Goal: Task Accomplishment & Management: Use online tool/utility

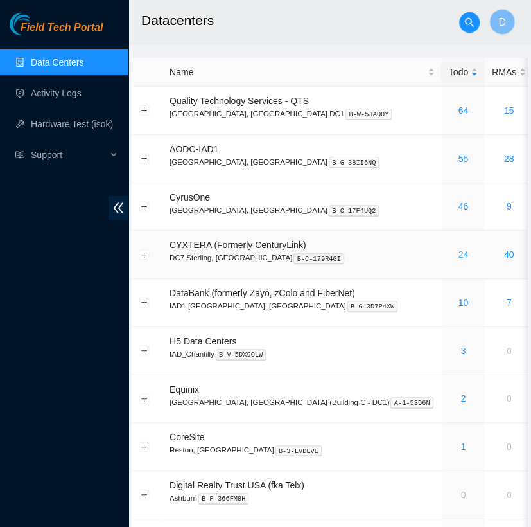
click at [458, 252] on link "24" at bounding box center [463, 254] width 10 height 10
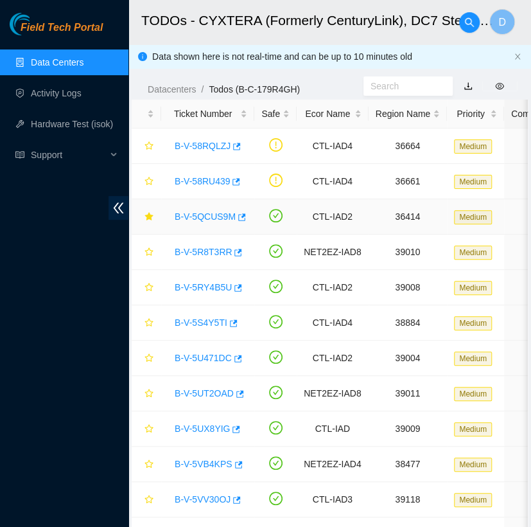
click at [200, 220] on link "B-V-5QCUS9M" at bounding box center [205, 216] width 61 height 10
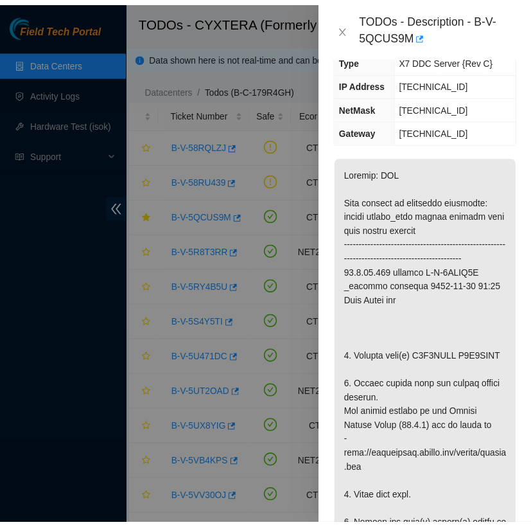
scroll to position [190, 0]
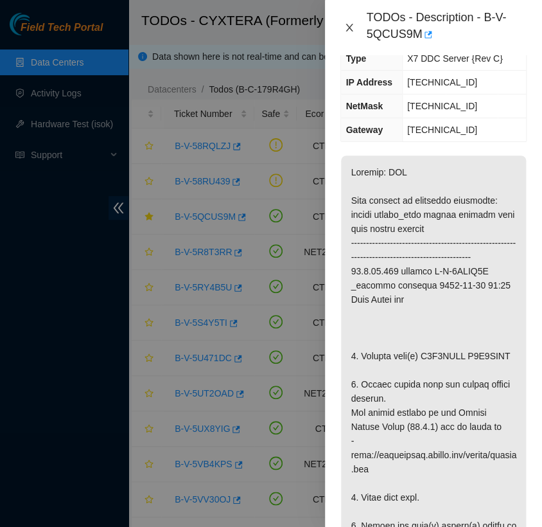
click at [350, 26] on icon "close" at bounding box center [349, 27] width 10 height 10
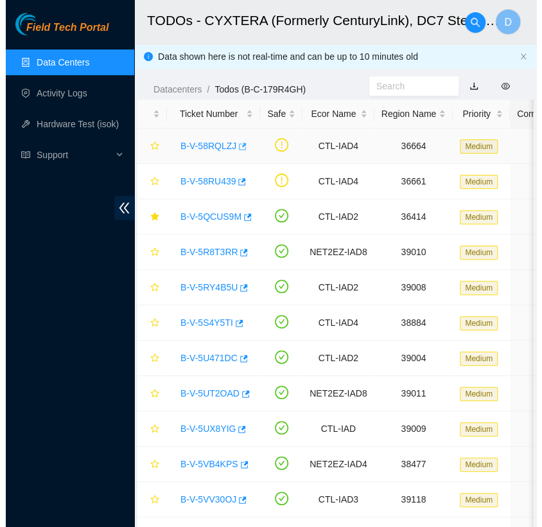
scroll to position [183, 0]
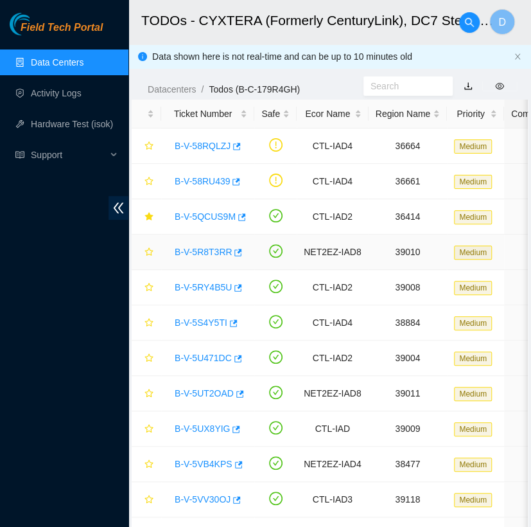
click at [206, 254] on link "B-V-5R8T3RR" at bounding box center [203, 252] width 57 height 10
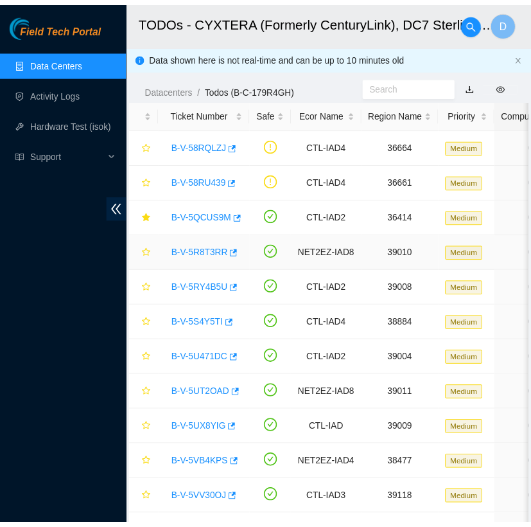
scroll to position [211, 0]
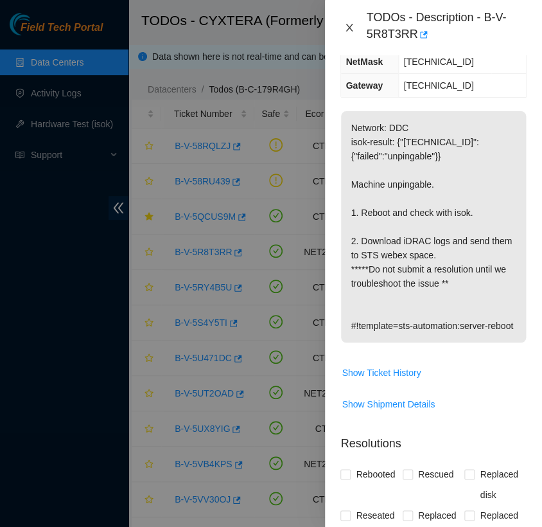
click at [344, 26] on icon "close" at bounding box center [349, 27] width 10 height 10
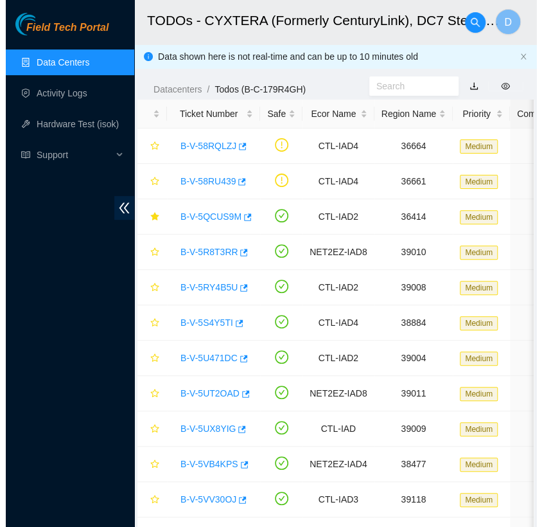
scroll to position [183, 0]
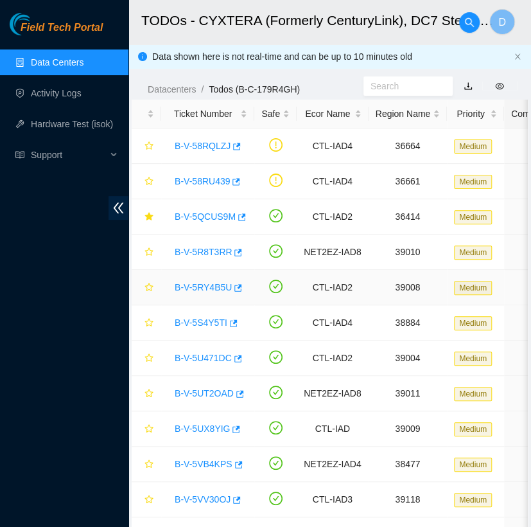
click at [201, 282] on link "B-V-5RY4B5U" at bounding box center [203, 287] width 57 height 10
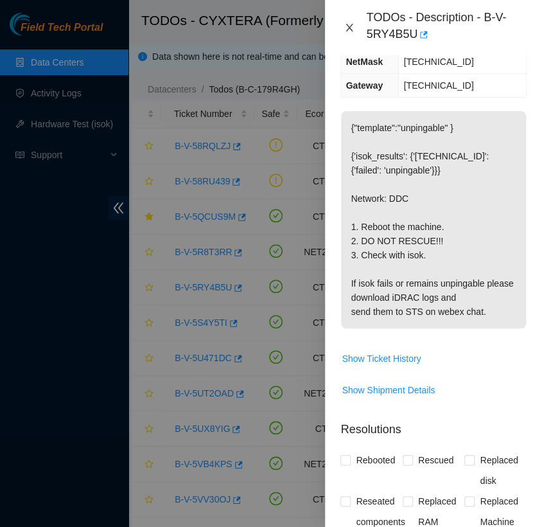
click at [351, 22] on button "Close" at bounding box center [350, 28] width 18 height 12
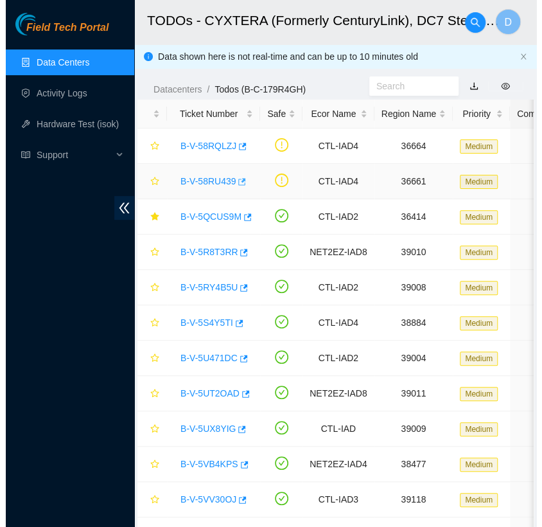
scroll to position [183, 0]
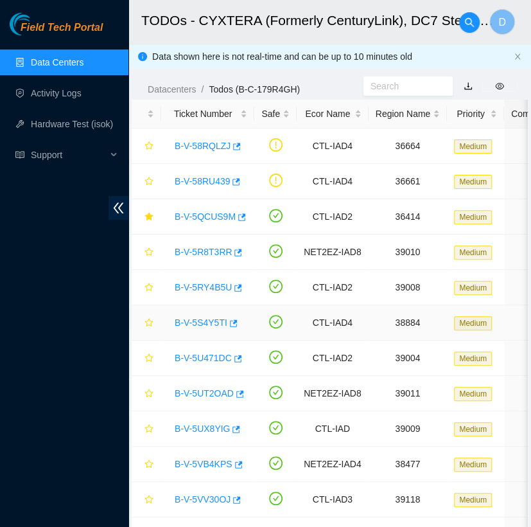
click at [215, 324] on link "B-V-5S4Y5TI" at bounding box center [201, 322] width 53 height 10
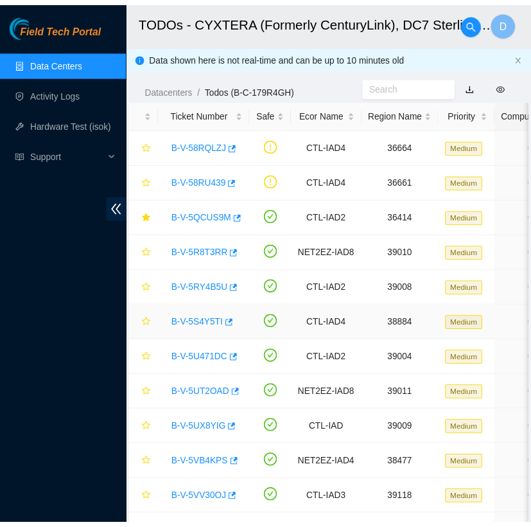
scroll to position [211, 0]
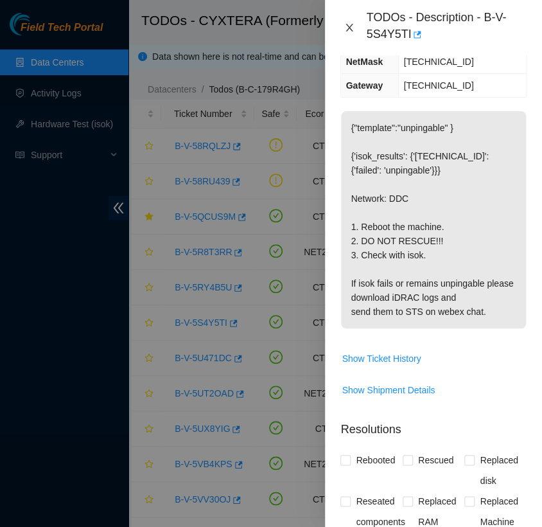
click at [350, 26] on icon "close" at bounding box center [349, 27] width 10 height 10
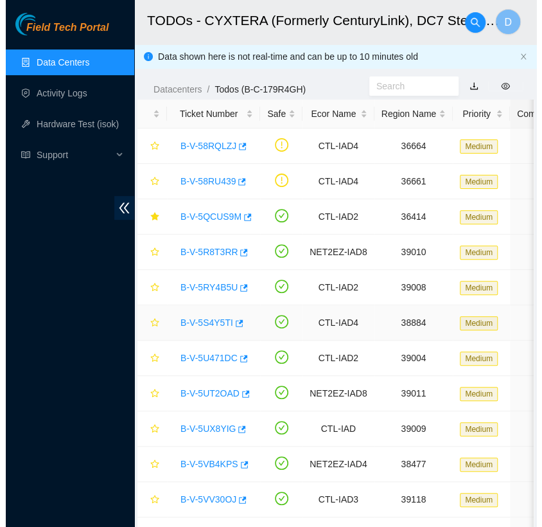
scroll to position [183, 0]
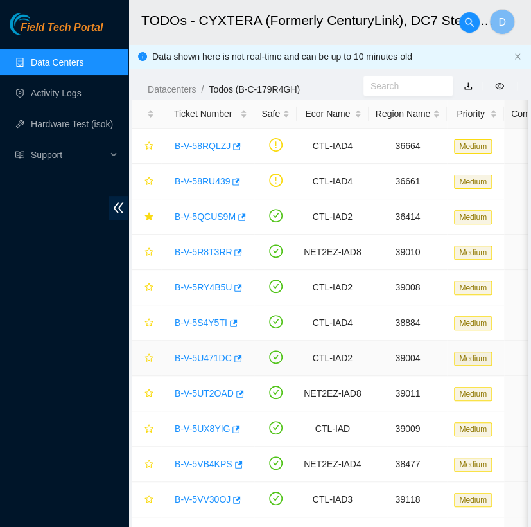
click at [206, 355] on link "B-V-5U471DC" at bounding box center [203, 358] width 57 height 10
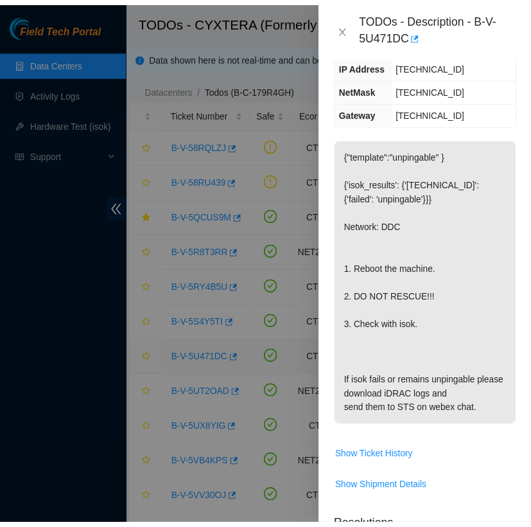
scroll to position [211, 0]
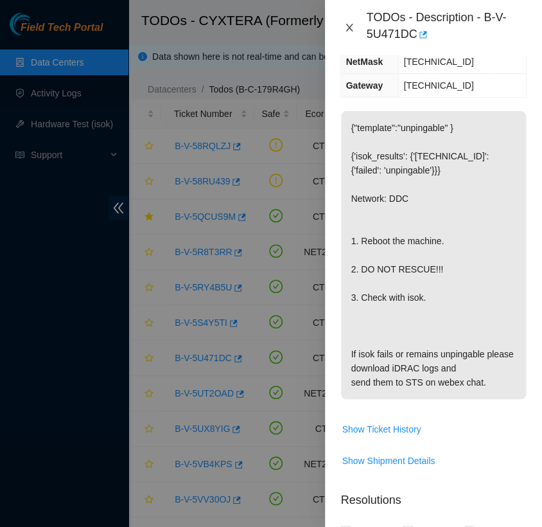
click at [350, 26] on icon "close" at bounding box center [349, 27] width 10 height 10
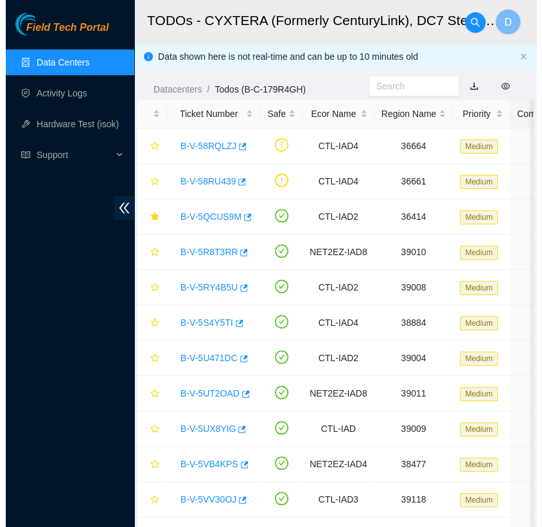
scroll to position [183, 0]
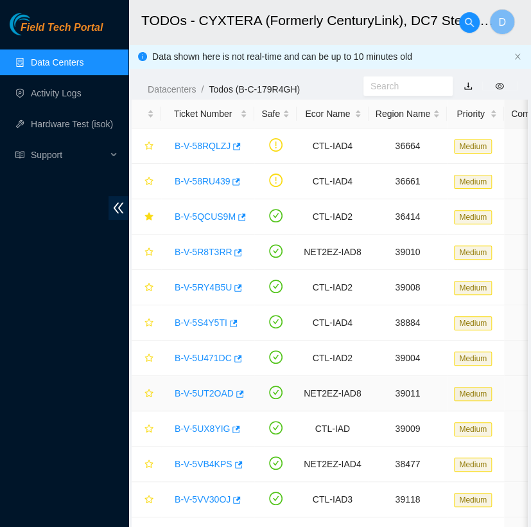
click at [209, 391] on link "B-V-5UT2OAD" at bounding box center [204, 393] width 59 height 10
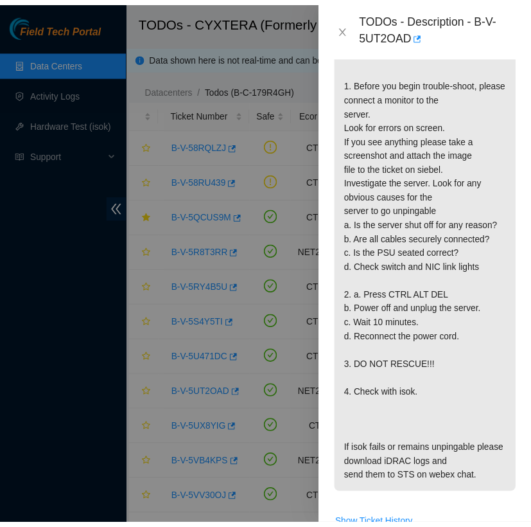
scroll to position [398, 0]
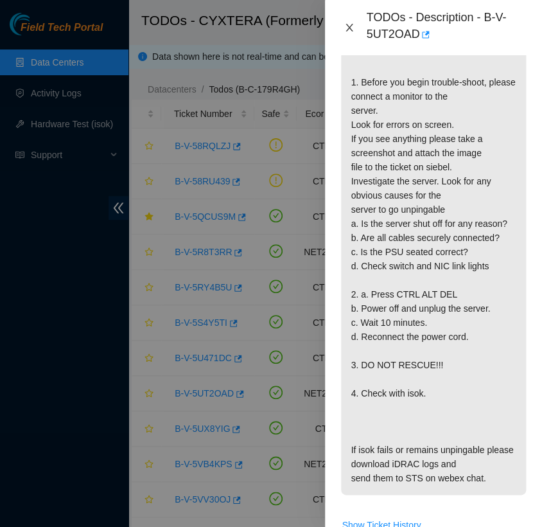
click at [348, 28] on icon "close" at bounding box center [349, 27] width 10 height 10
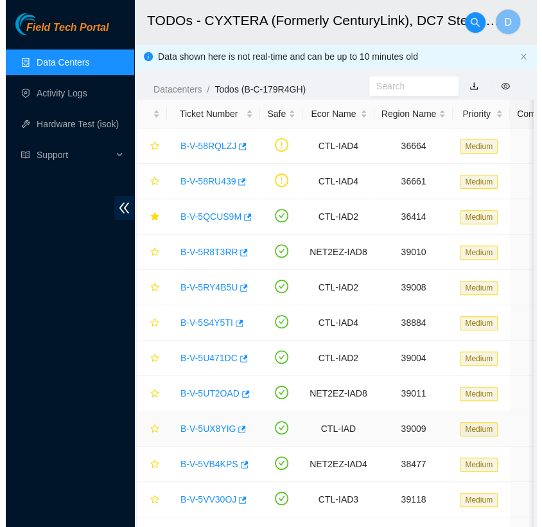
scroll to position [337, 0]
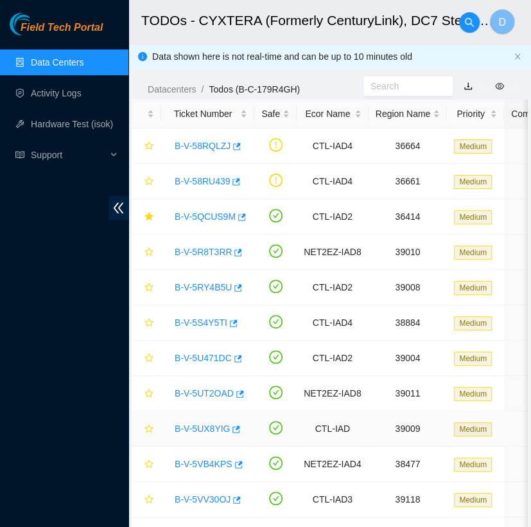
click at [202, 427] on link "B-V-5UX8YIG" at bounding box center [202, 428] width 55 height 10
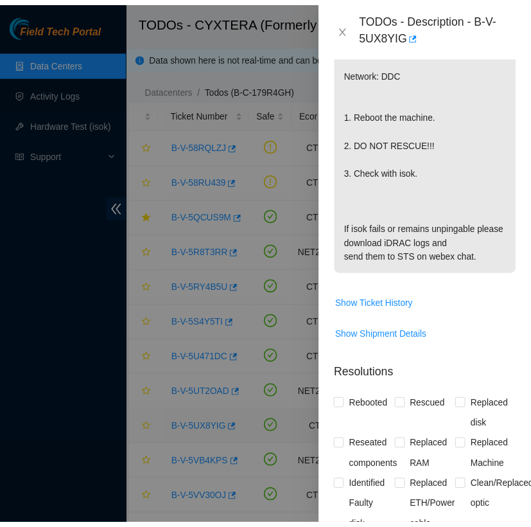
scroll to position [398, 0]
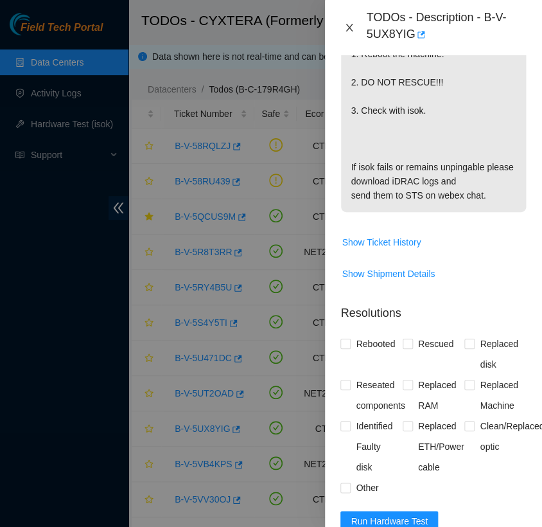
click at [349, 29] on icon "close" at bounding box center [349, 27] width 10 height 10
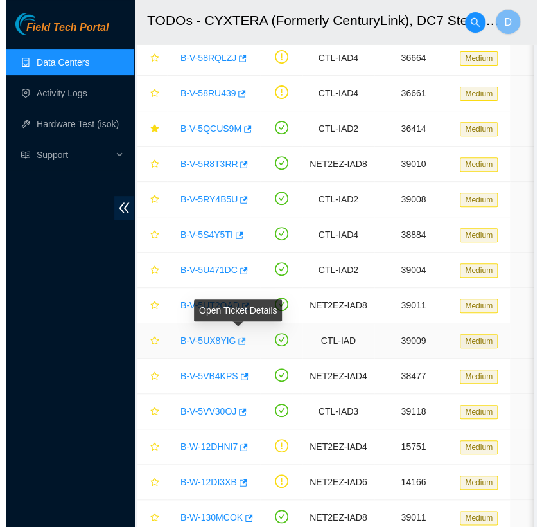
scroll to position [100, 0]
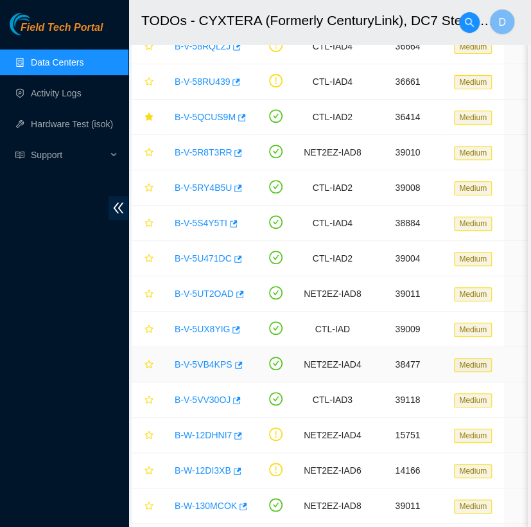
click at [206, 366] on link "B-V-5VB4KPS" at bounding box center [204, 364] width 58 height 10
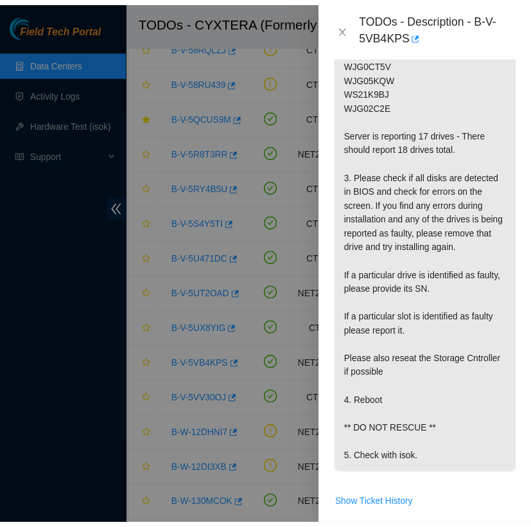
scroll to position [545, 0]
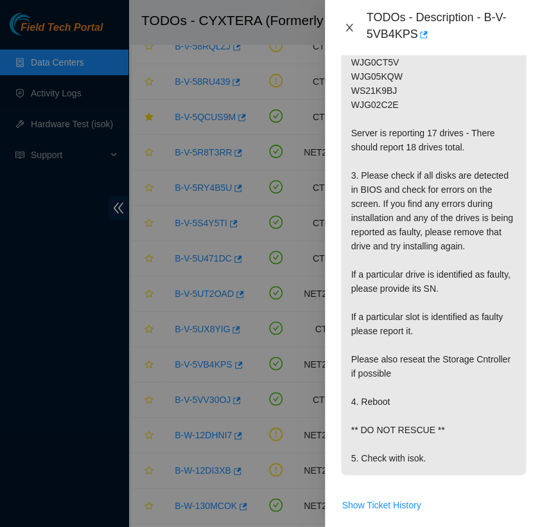
click at [350, 29] on icon "close" at bounding box center [349, 27] width 10 height 10
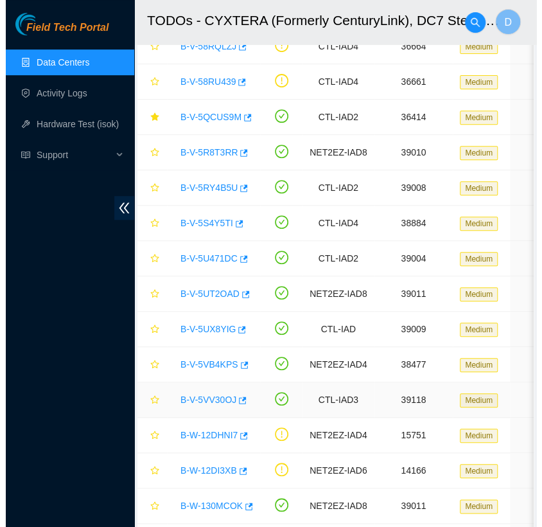
scroll to position [337, 0]
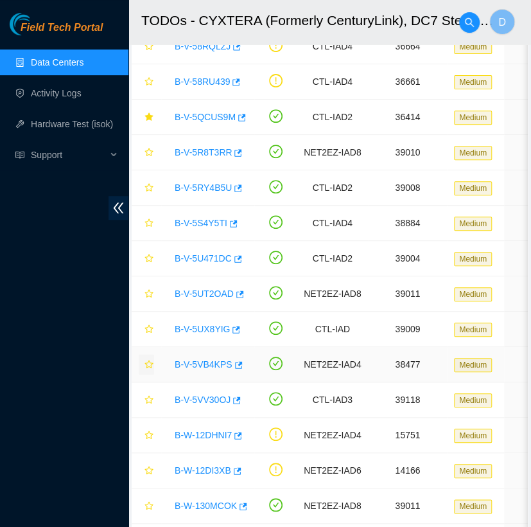
click at [146, 360] on icon "star" at bounding box center [149, 364] width 9 height 9
click at [207, 402] on link "B-V-5VV30OJ" at bounding box center [203, 399] width 56 height 10
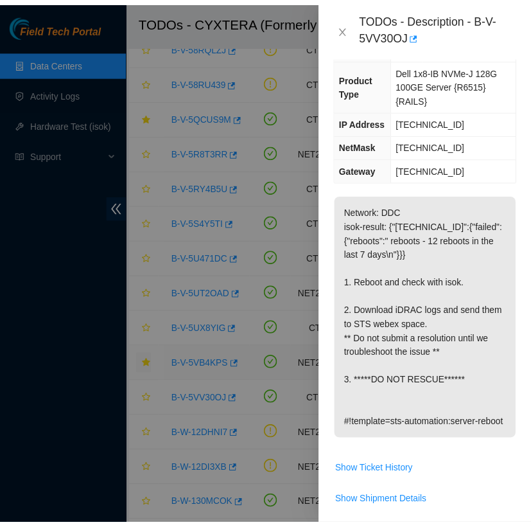
scroll to position [126, 0]
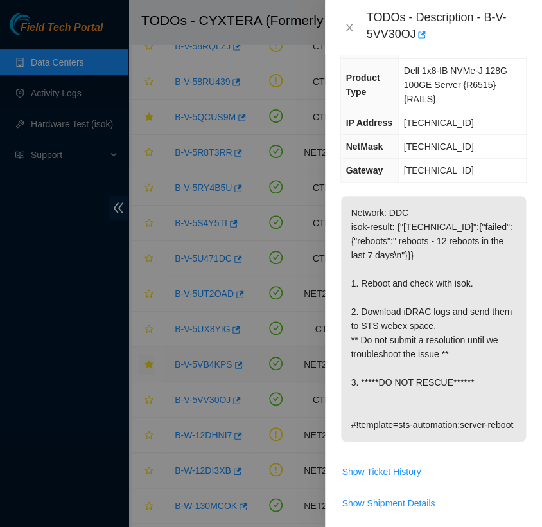
click at [350, 34] on div "TODOs - Description - B-V-5VV30OJ" at bounding box center [434, 27] width 186 height 35
click at [348, 31] on icon "close" at bounding box center [349, 27] width 10 height 10
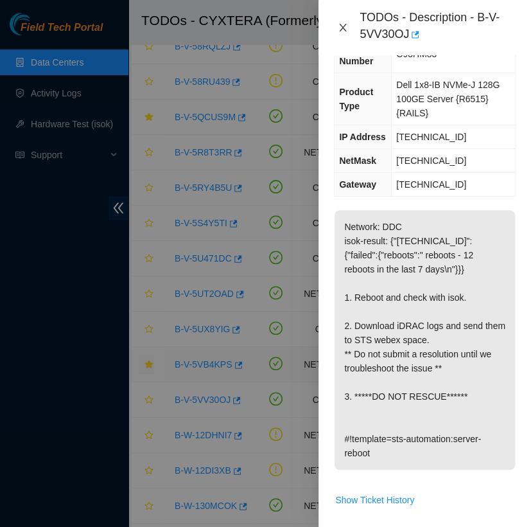
scroll to position [112, 0]
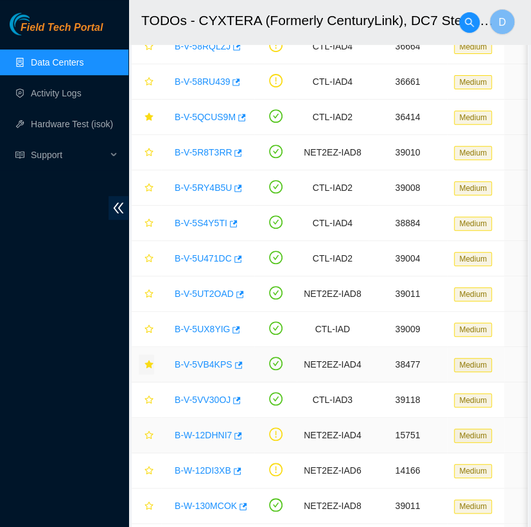
click at [206, 430] on link "B-W-12DHNI7" at bounding box center [203, 435] width 57 height 10
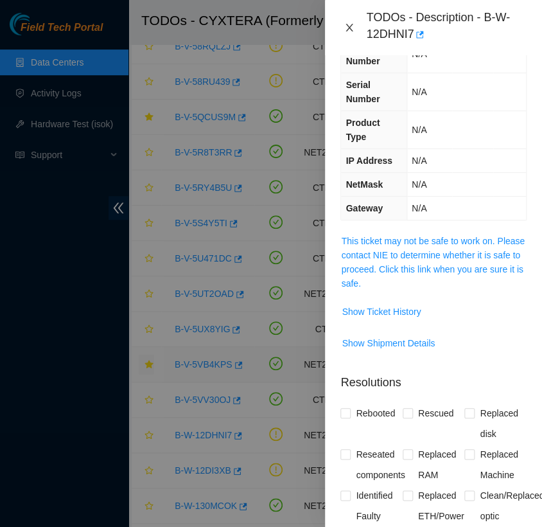
click at [350, 29] on icon "close" at bounding box center [349, 27] width 10 height 10
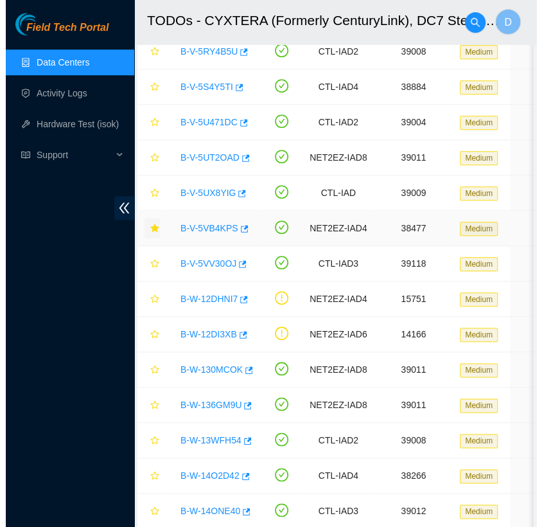
scroll to position [240, 0]
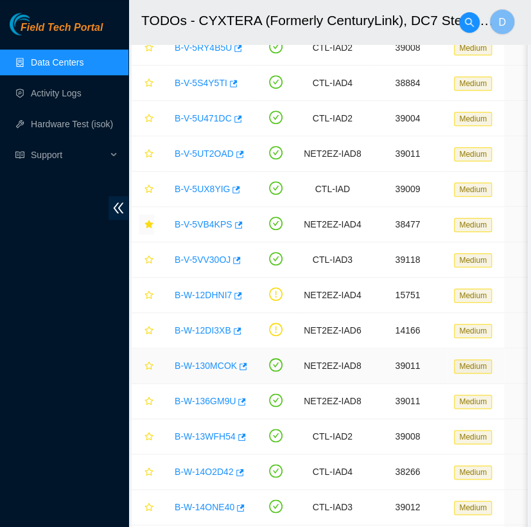
click at [218, 366] on link "B-W-130MCOK" at bounding box center [206, 365] width 62 height 10
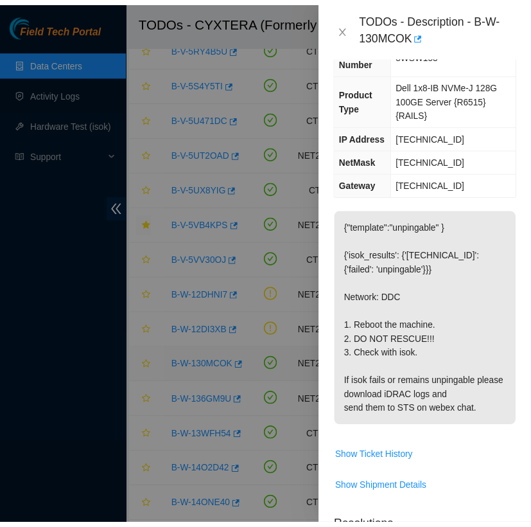
scroll to position [126, 0]
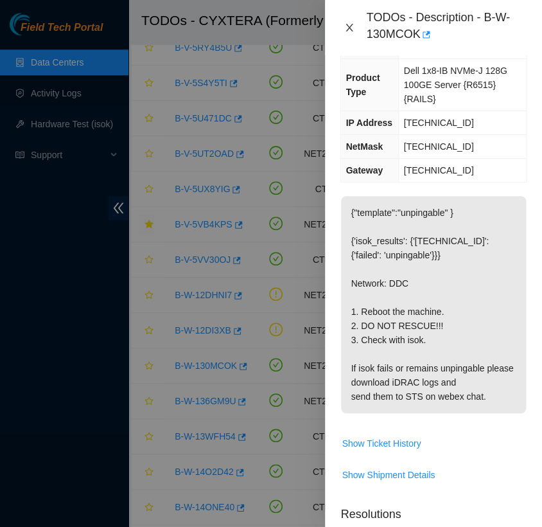
click at [345, 31] on icon "close" at bounding box center [349, 27] width 10 height 10
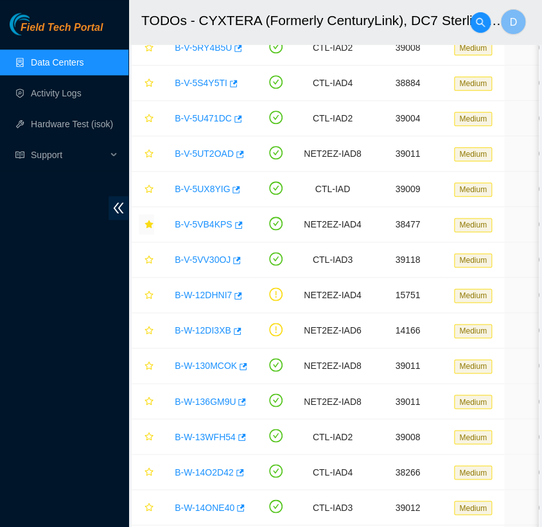
scroll to position [112, 0]
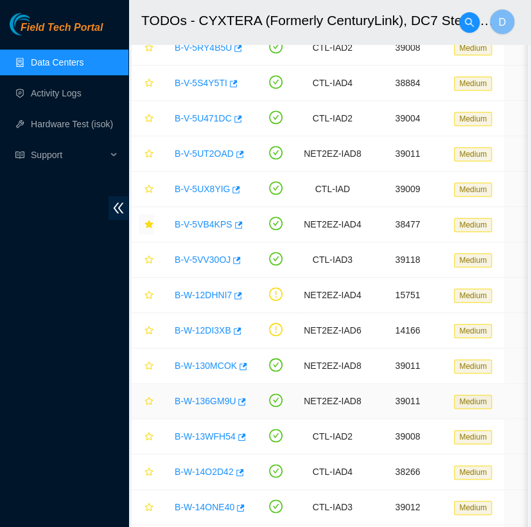
click at [208, 399] on link "B-W-136GM9U" at bounding box center [205, 401] width 61 height 10
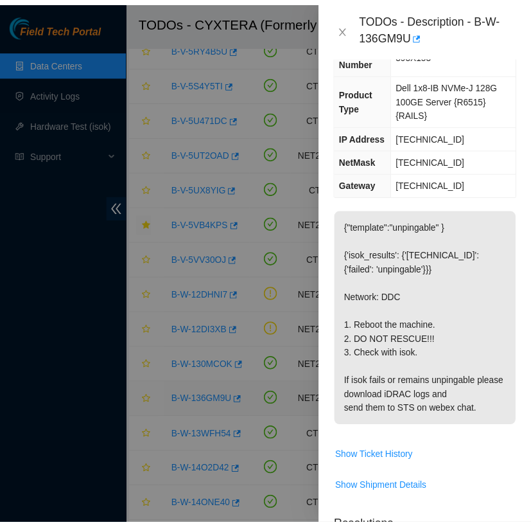
scroll to position [126, 0]
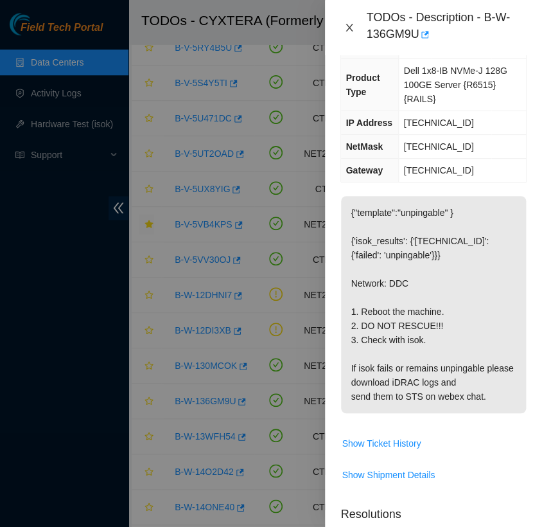
drag, startPoint x: 350, startPoint y: 20, endPoint x: 350, endPoint y: 28, distance: 8.4
click at [350, 28] on div "TODOs - Description - B-W-136GM9U" at bounding box center [434, 27] width 186 height 35
click at [350, 28] on icon "close" at bounding box center [349, 28] width 7 height 8
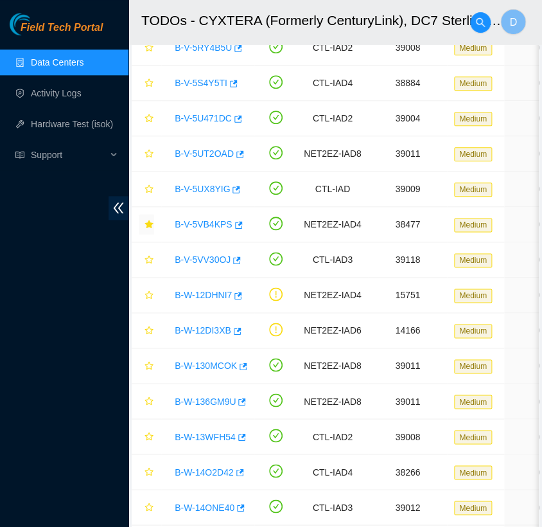
scroll to position [112, 0]
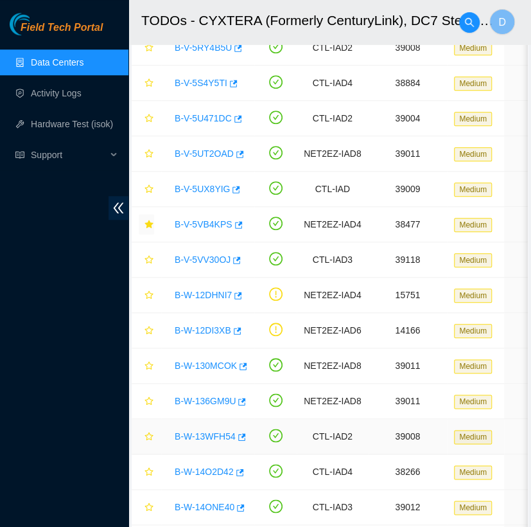
click at [216, 431] on link "B-W-13WFH54" at bounding box center [205, 436] width 61 height 10
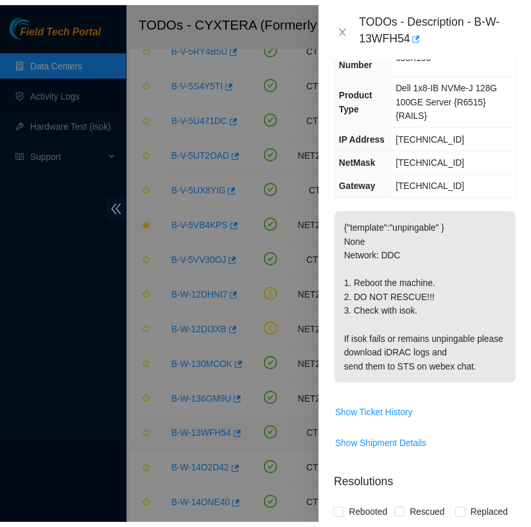
scroll to position [126, 0]
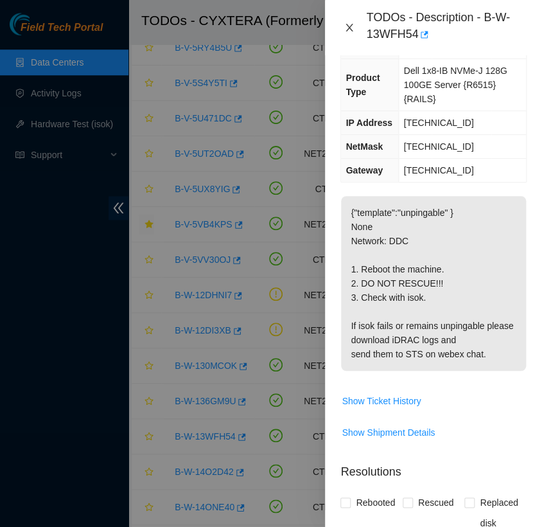
click at [345, 31] on icon "close" at bounding box center [349, 27] width 10 height 10
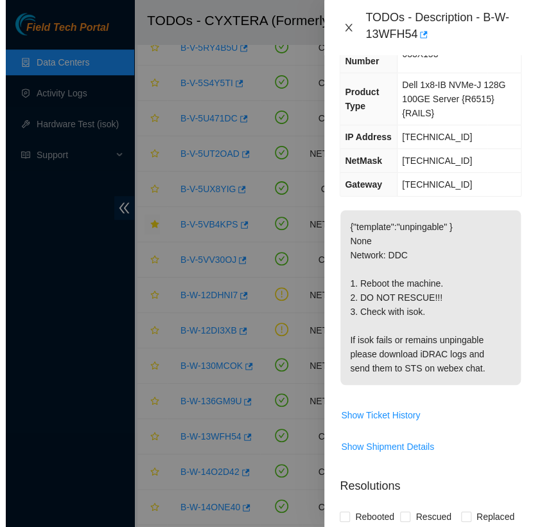
scroll to position [112, 0]
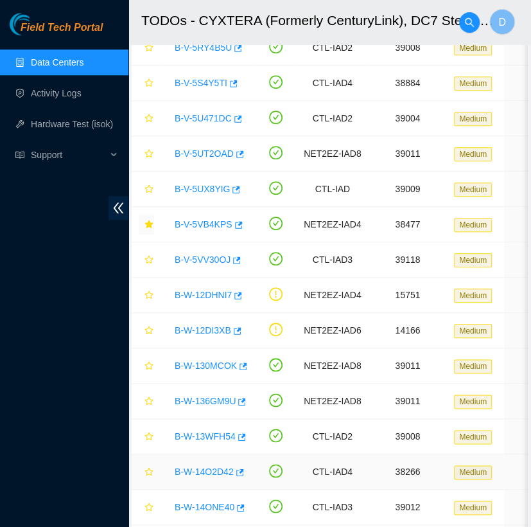
click at [216, 468] on link "B-W-14O2D42" at bounding box center [204, 471] width 59 height 10
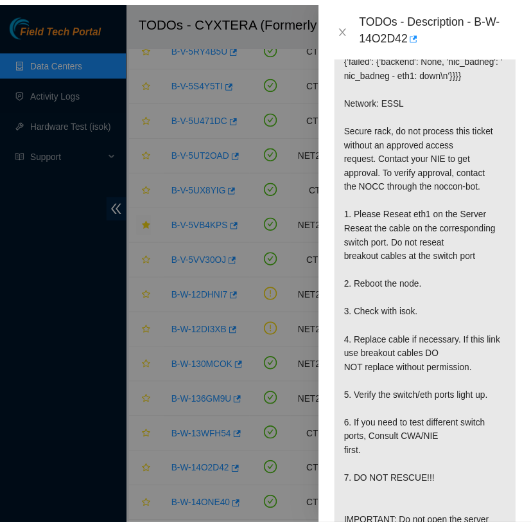
scroll to position [329, 0]
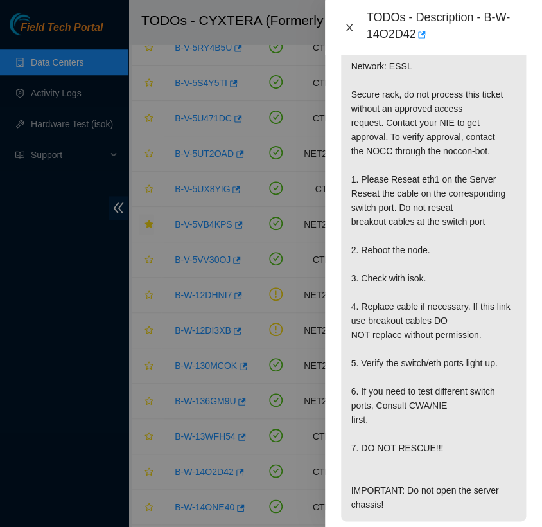
click at [351, 29] on icon "close" at bounding box center [349, 28] width 7 height 8
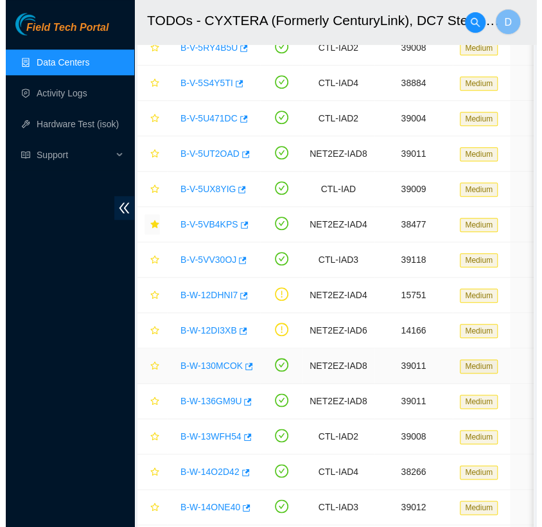
scroll to position [315, 0]
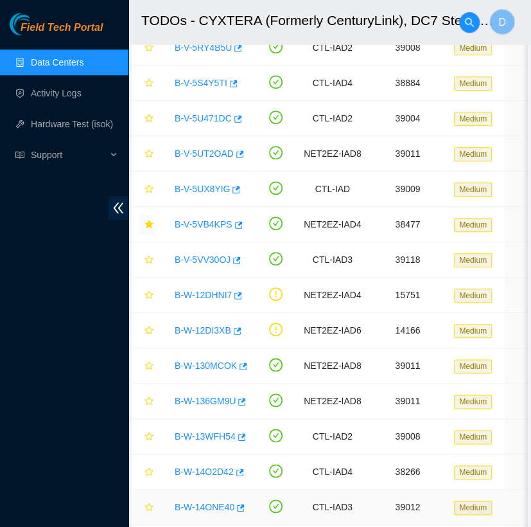
click at [208, 502] on link "B-W-14ONE40" at bounding box center [205, 507] width 60 height 10
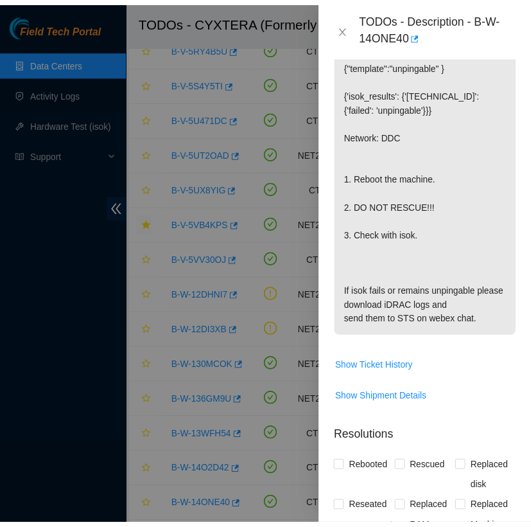
scroll to position [272, 0]
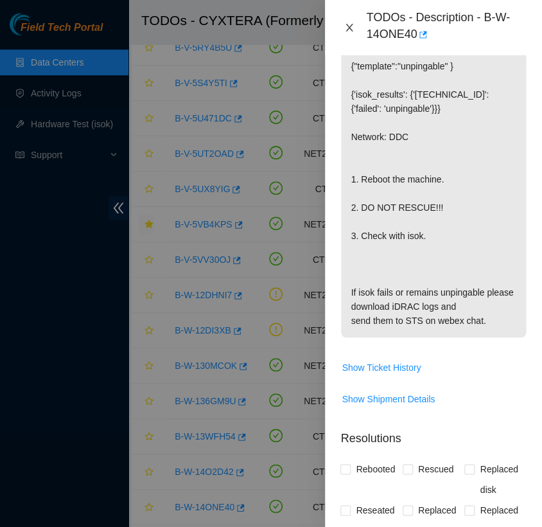
click at [346, 31] on icon "close" at bounding box center [349, 27] width 10 height 10
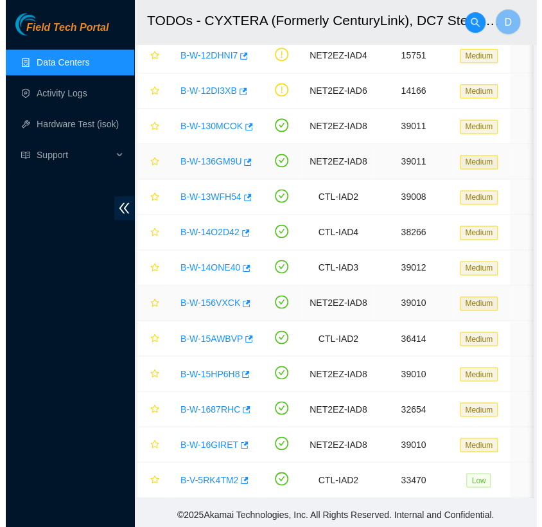
scroll to position [483, 0]
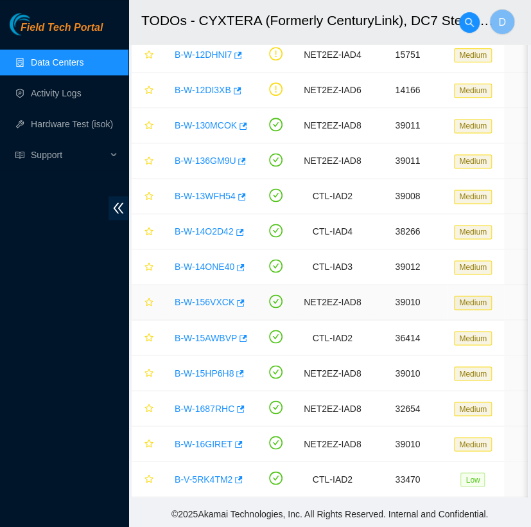
click at [214, 299] on link "B-W-156VXCK" at bounding box center [205, 302] width 60 height 10
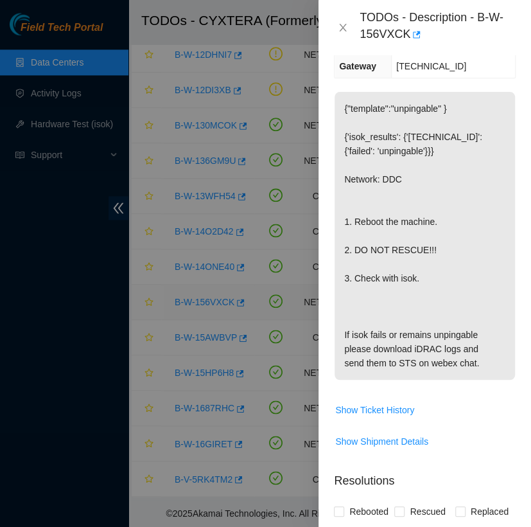
scroll to position [272, 0]
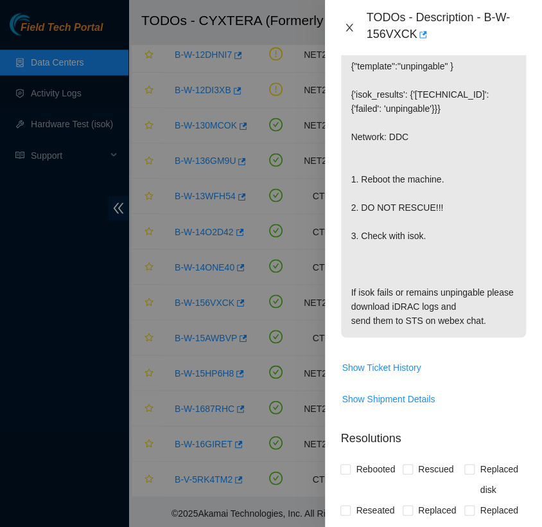
click at [344, 28] on button "Close" at bounding box center [350, 28] width 18 height 12
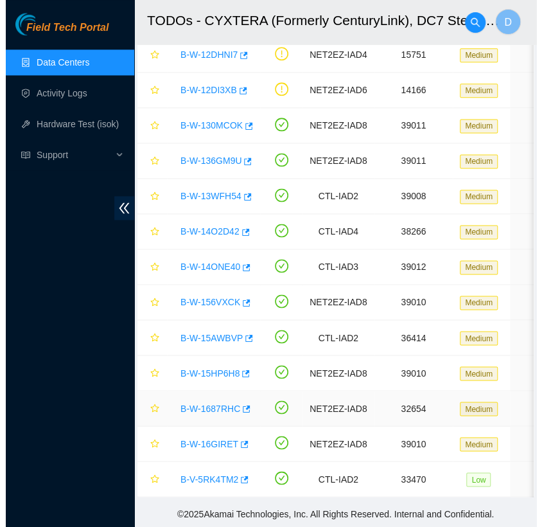
scroll to position [244, 0]
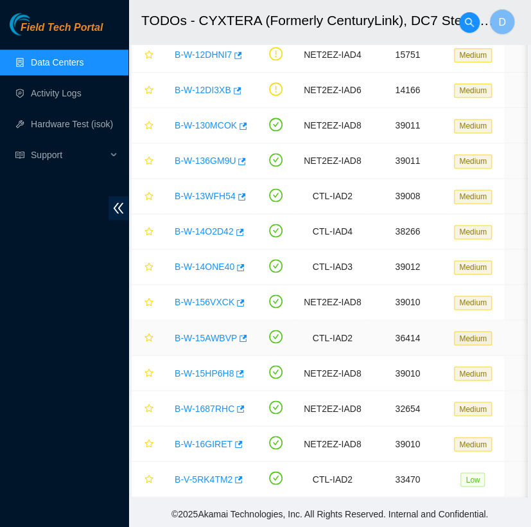
click at [213, 336] on link "B-W-15AWBVP" at bounding box center [206, 337] width 62 height 10
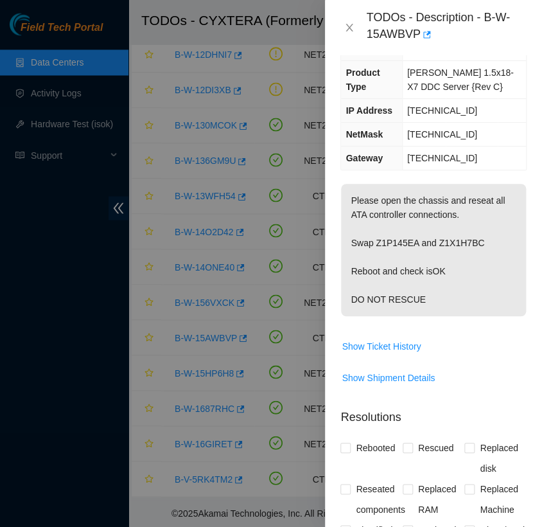
scroll to position [161, 0]
click at [346, 28] on icon "close" at bounding box center [349, 27] width 10 height 10
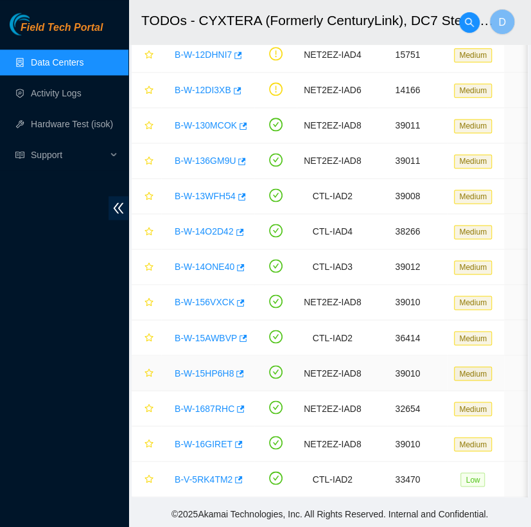
click at [215, 368] on link "B-W-15HP6H8" at bounding box center [204, 373] width 59 height 10
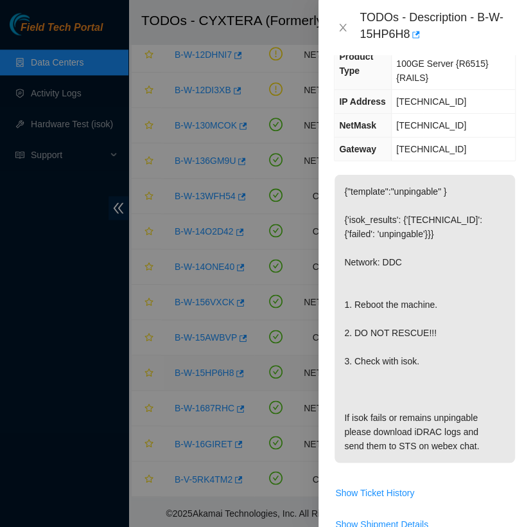
scroll to position [175, 0]
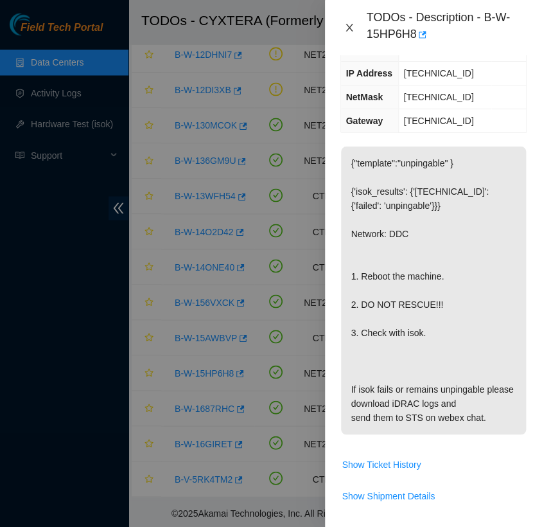
click at [349, 28] on icon "close" at bounding box center [349, 27] width 10 height 10
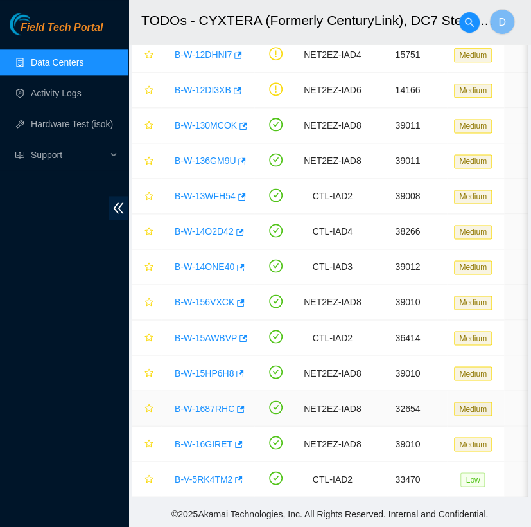
click at [215, 403] on link "B-W-1687RHC" at bounding box center [205, 408] width 60 height 10
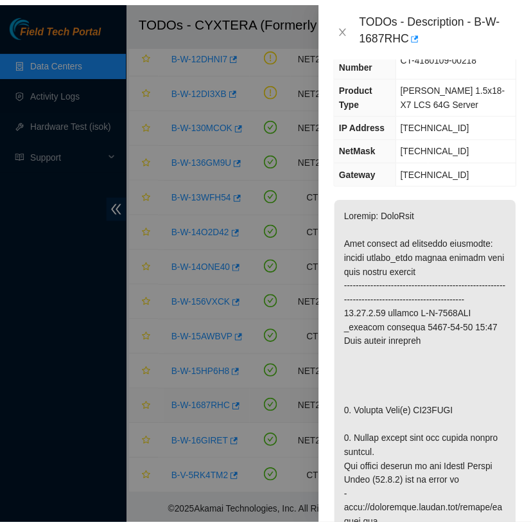
scroll to position [175, 0]
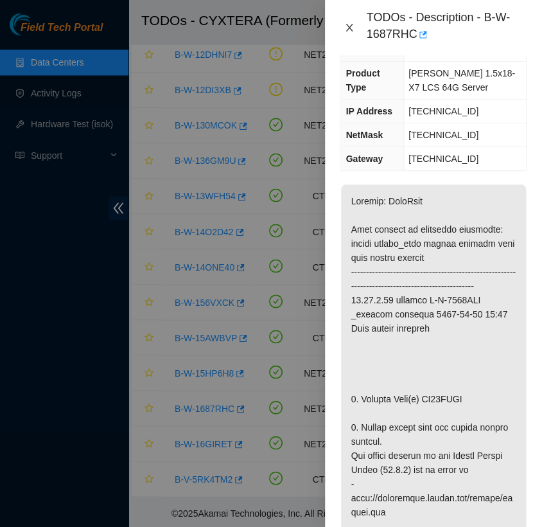
click at [346, 28] on icon "close" at bounding box center [349, 27] width 10 height 10
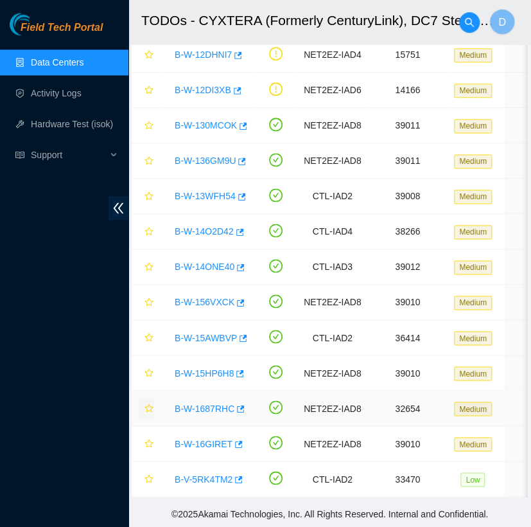
click at [149, 407] on icon "star" at bounding box center [149, 407] width 9 height 9
click at [206, 439] on link "B-W-16GIRET" at bounding box center [204, 443] width 58 height 10
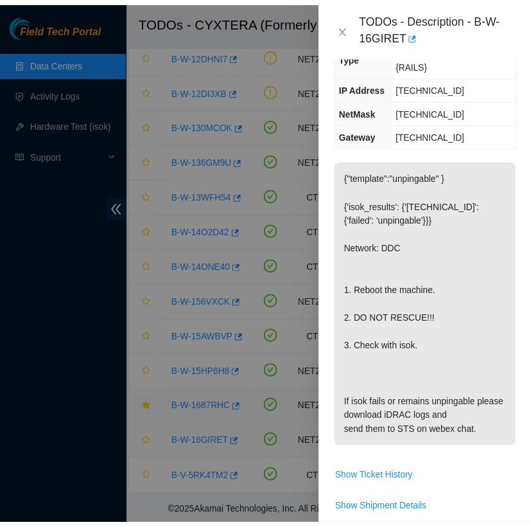
scroll to position [175, 0]
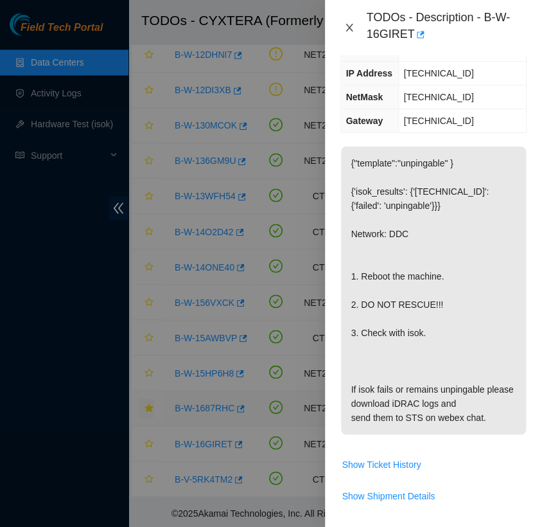
click at [353, 24] on icon "close" at bounding box center [349, 27] width 10 height 10
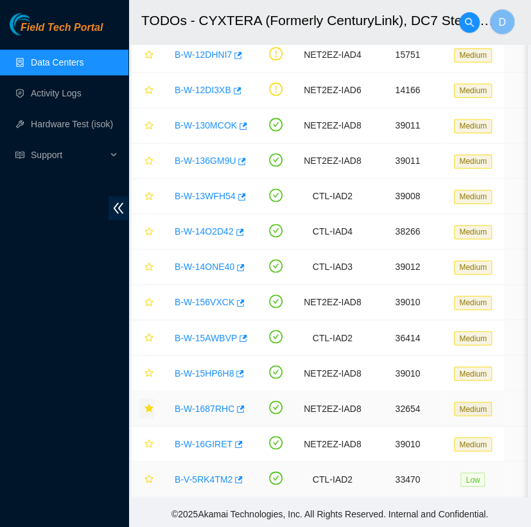
click at [211, 474] on link "B-V-5RK4TM2" at bounding box center [204, 479] width 58 height 10
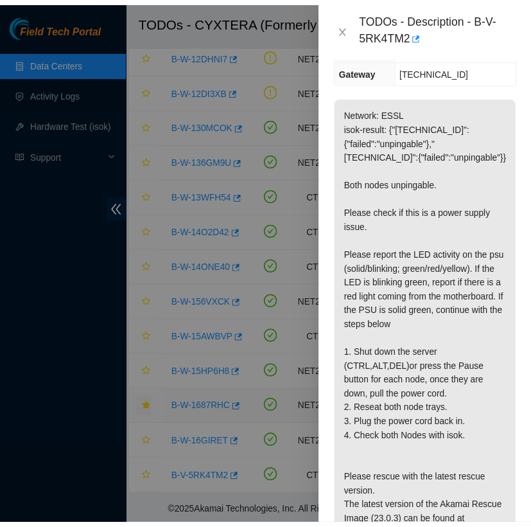
scroll to position [252, 0]
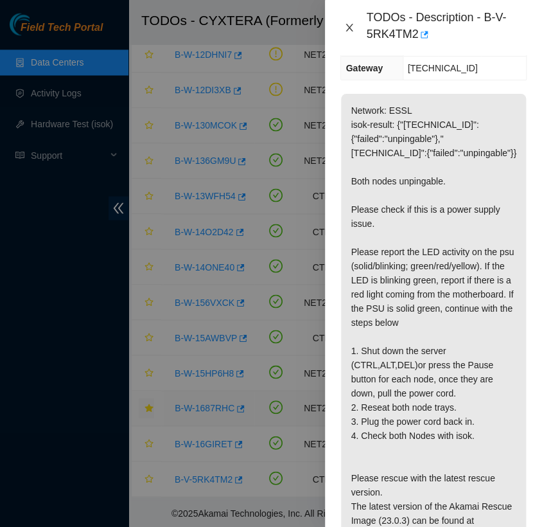
click at [349, 26] on icon "close" at bounding box center [349, 28] width 7 height 8
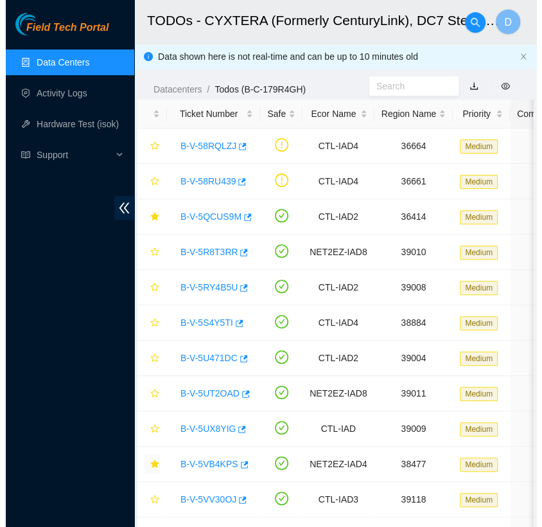
scroll to position [0, 0]
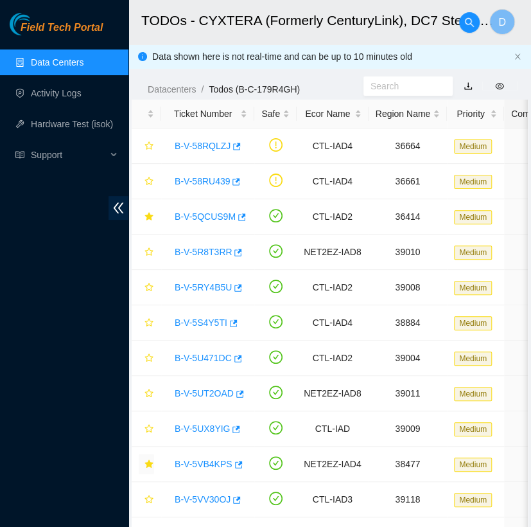
click at [84, 62] on link "Data Centers" at bounding box center [57, 62] width 53 height 10
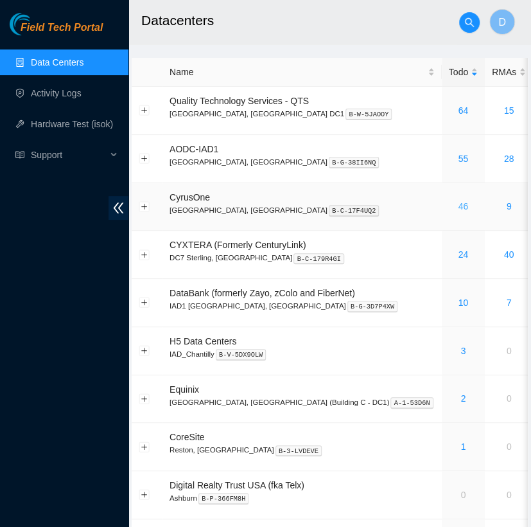
click at [458, 206] on link "46" at bounding box center [463, 206] width 10 height 10
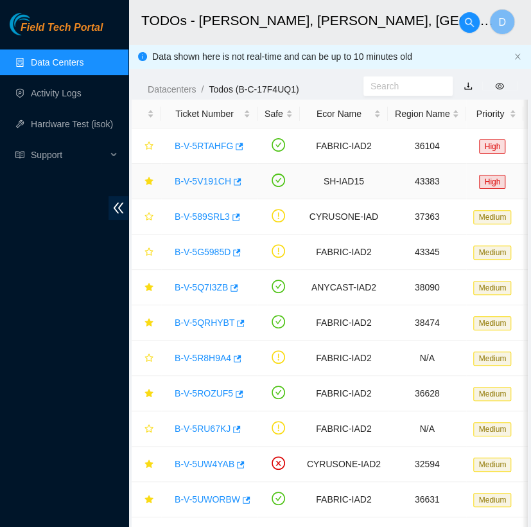
click at [204, 180] on link "B-V-5V191CH" at bounding box center [203, 181] width 57 height 10
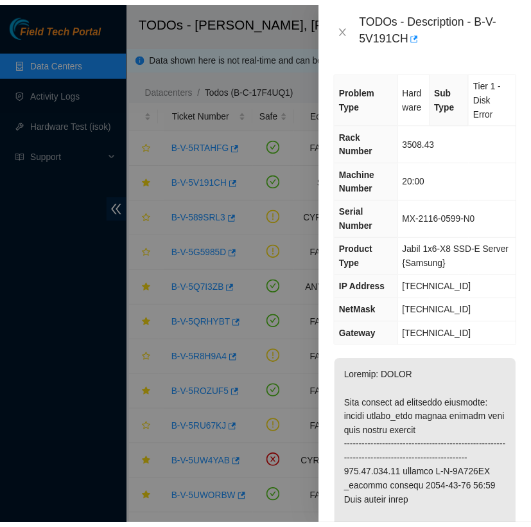
scroll to position [214, 0]
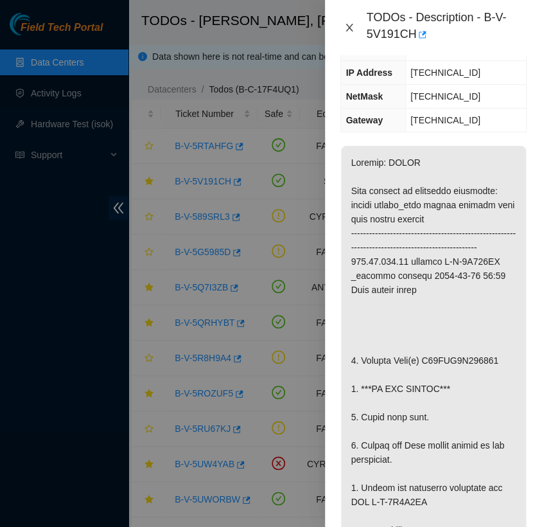
click at [344, 26] on icon "close" at bounding box center [349, 27] width 10 height 10
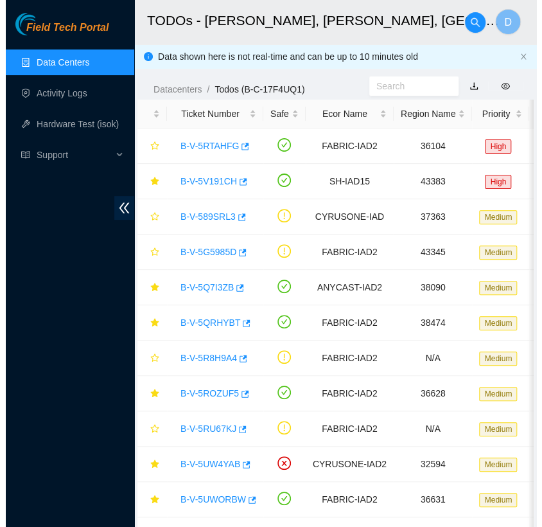
scroll to position [200, 0]
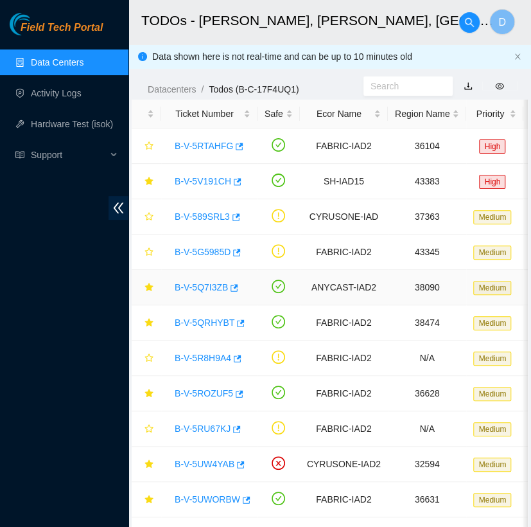
click at [209, 285] on link "B-V-5Q7I3ZB" at bounding box center [201, 287] width 53 height 10
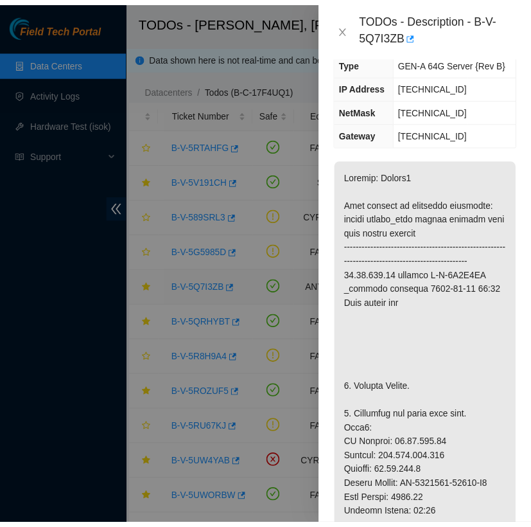
scroll to position [214, 0]
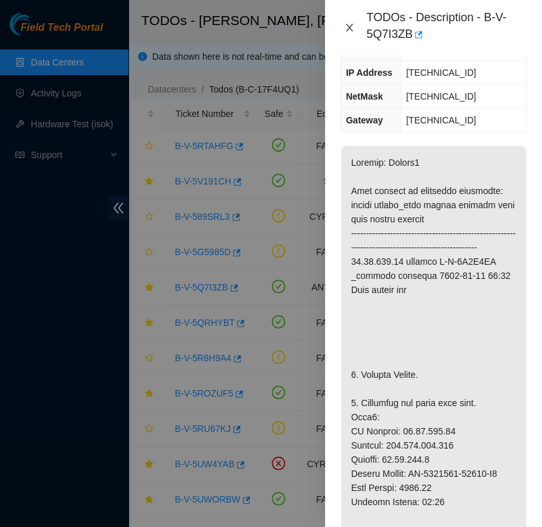
click at [346, 28] on icon "close" at bounding box center [349, 27] width 10 height 10
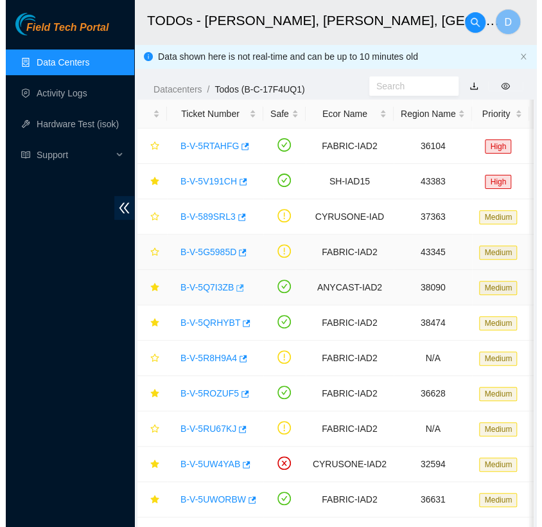
scroll to position [200, 0]
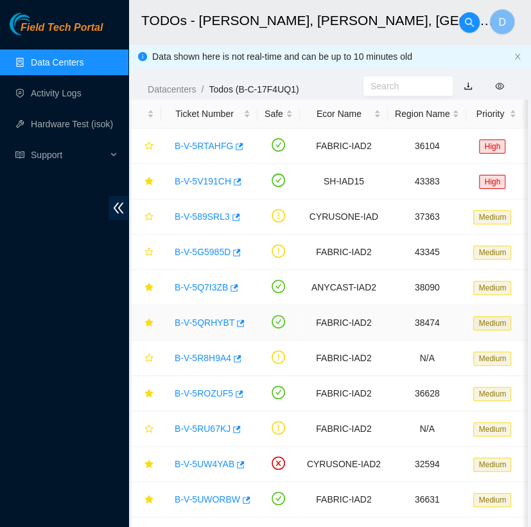
click at [211, 323] on link "B-V-5QRHYBT" at bounding box center [205, 322] width 60 height 10
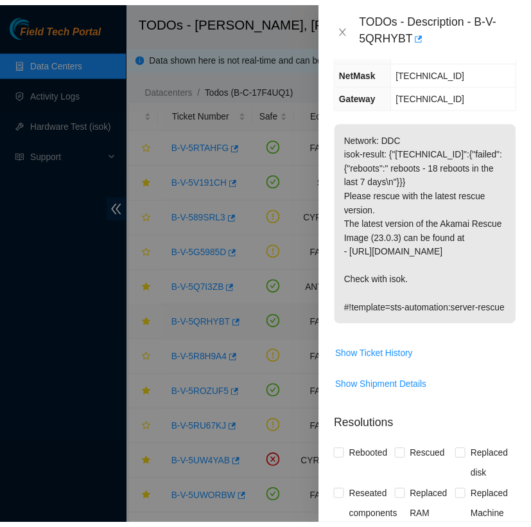
scroll to position [214, 0]
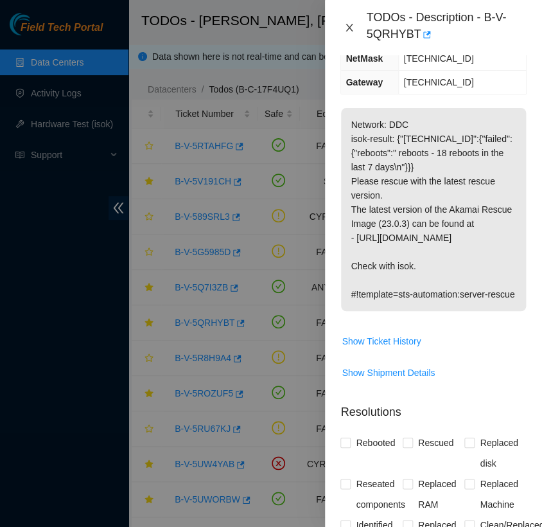
click at [348, 28] on icon "close" at bounding box center [349, 27] width 10 height 10
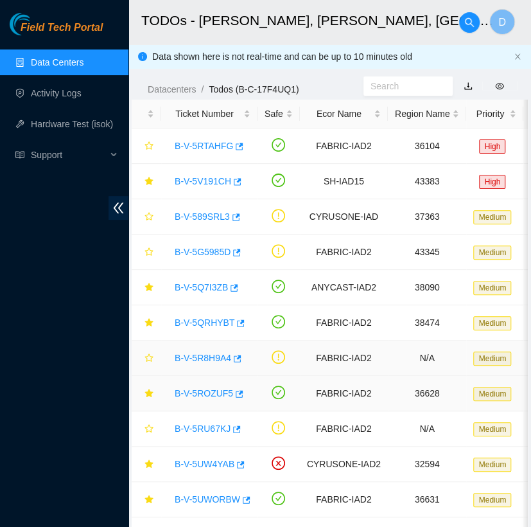
scroll to position [200, 0]
click at [187, 391] on link "B-V-5ROZUF5" at bounding box center [204, 393] width 58 height 10
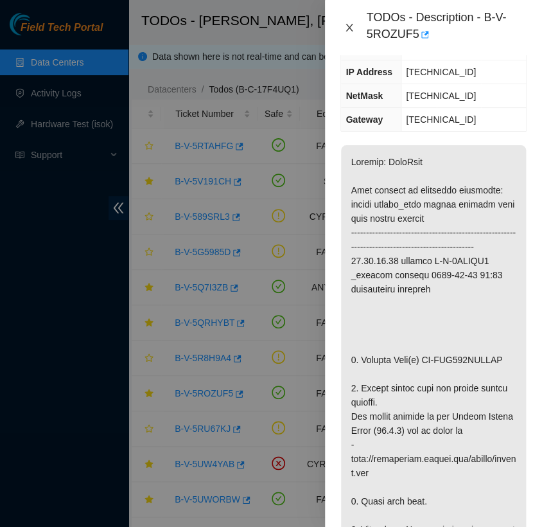
click at [344, 27] on icon "close" at bounding box center [349, 27] width 10 height 10
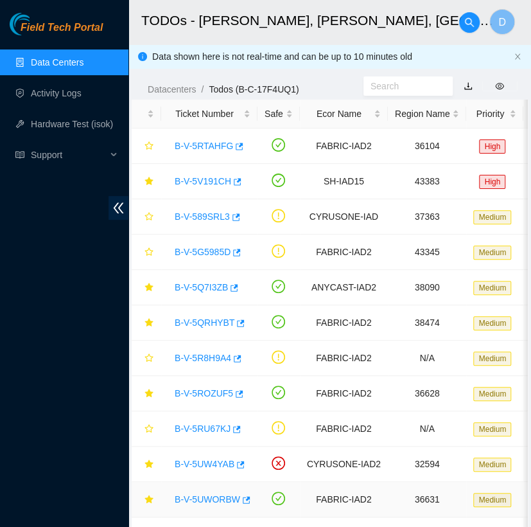
click at [208, 494] on link "B-V-5UWORBW" at bounding box center [208, 499] width 66 height 10
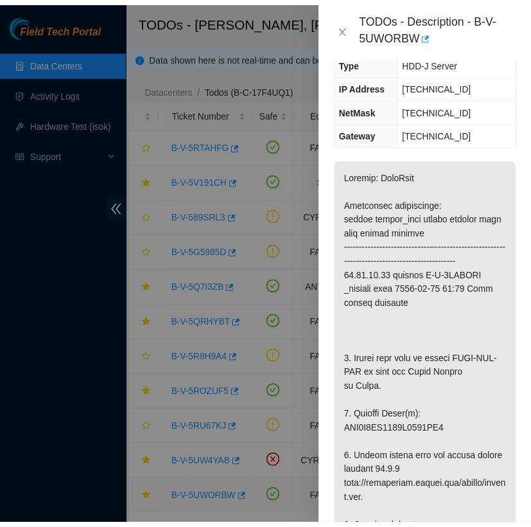
scroll to position [214, 0]
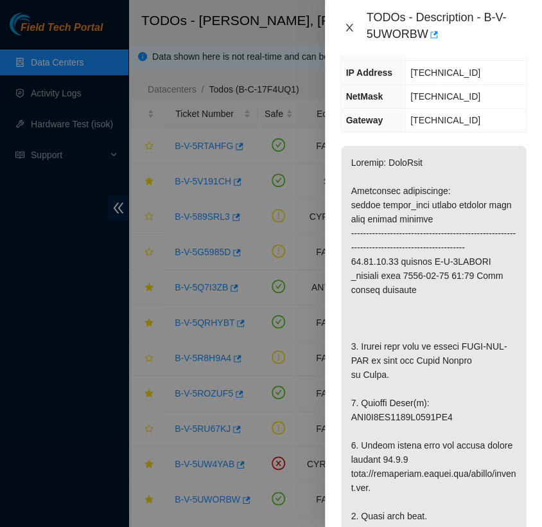
click at [348, 29] on icon "close" at bounding box center [349, 28] width 7 height 8
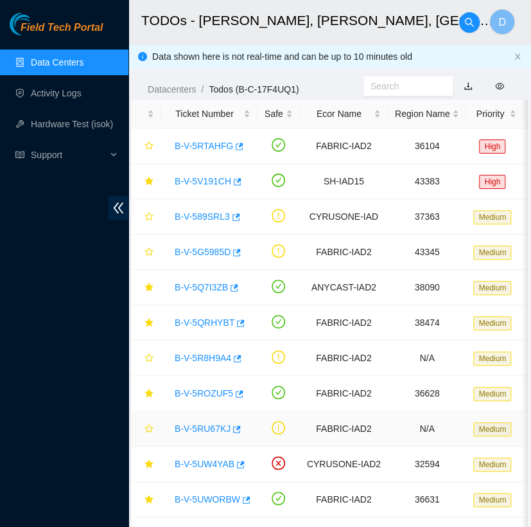
scroll to position [200, 0]
click at [213, 466] on link "B-V-5UW4YAB" at bounding box center [205, 464] width 60 height 10
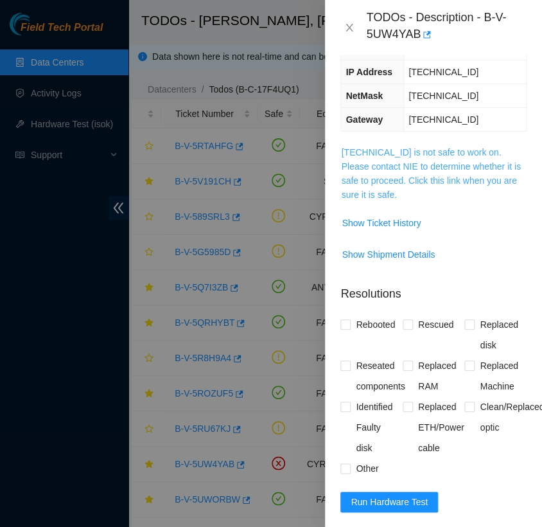
click at [373, 180] on link "[TECHNICAL_ID] is not safe to work on. Please contact NIE to determine whether …" at bounding box center [430, 173] width 179 height 53
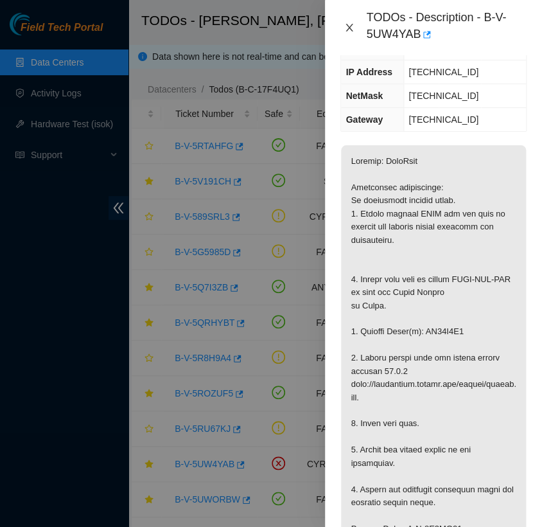
click at [350, 26] on icon "close" at bounding box center [349, 27] width 10 height 10
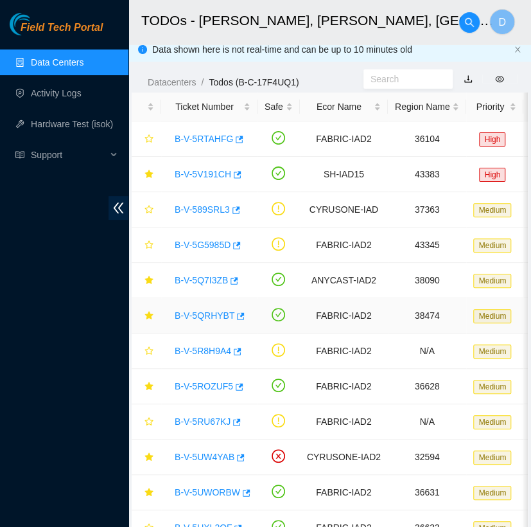
scroll to position [10, 0]
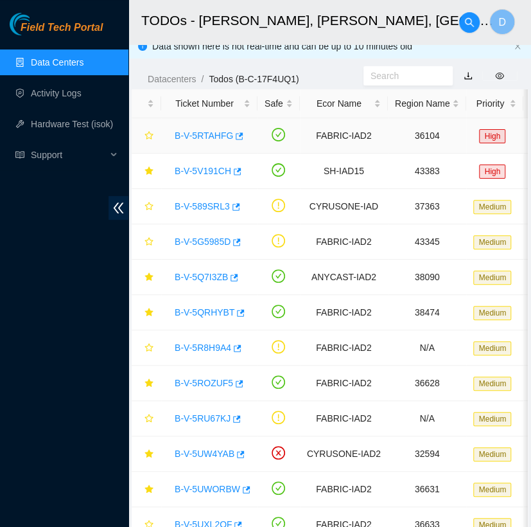
click at [203, 131] on link "B-V-5RTAHFG" at bounding box center [204, 135] width 58 height 10
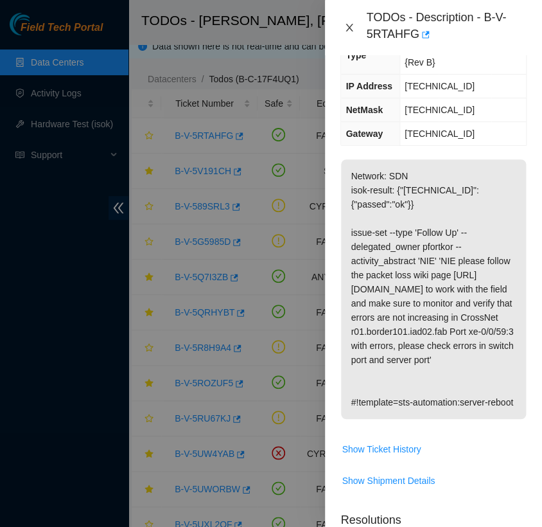
click at [348, 28] on icon "close" at bounding box center [349, 27] width 10 height 10
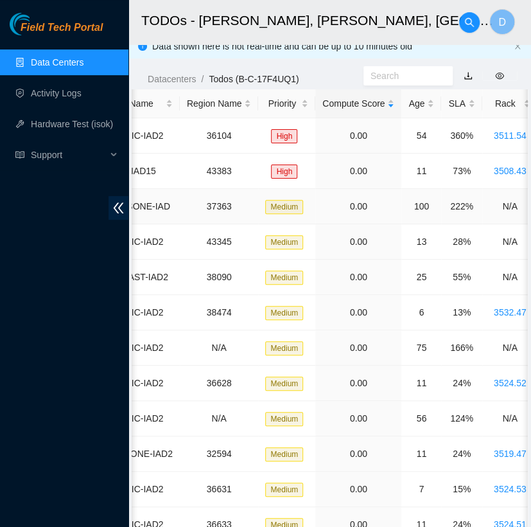
scroll to position [0, 213]
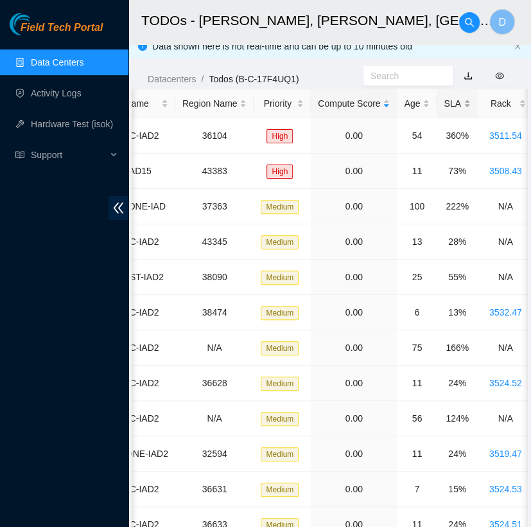
click at [444, 97] on div "SLA" at bounding box center [457, 103] width 26 height 14
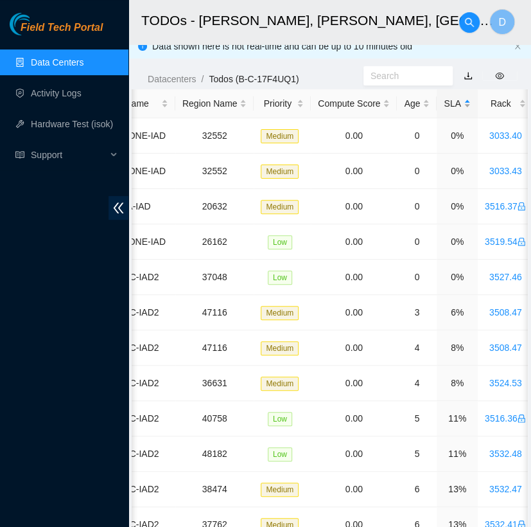
click at [444, 97] on div "SLA" at bounding box center [457, 103] width 26 height 14
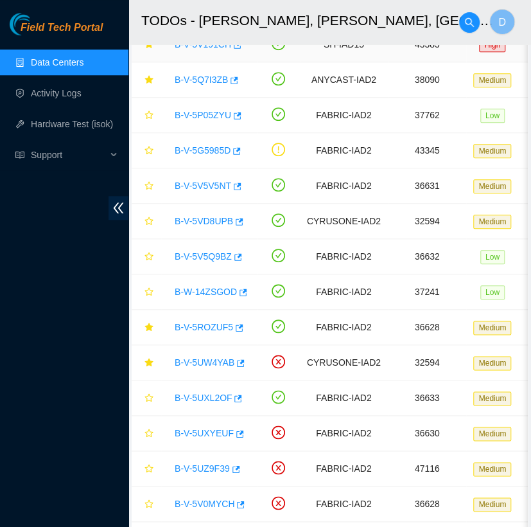
scroll to position [0, 0]
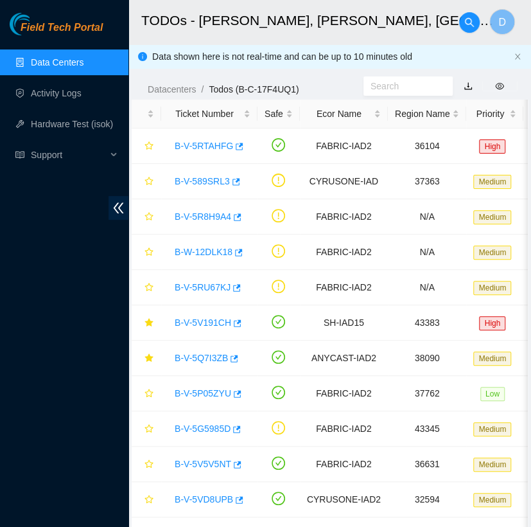
click at [69, 63] on link "Data Centers" at bounding box center [57, 62] width 53 height 10
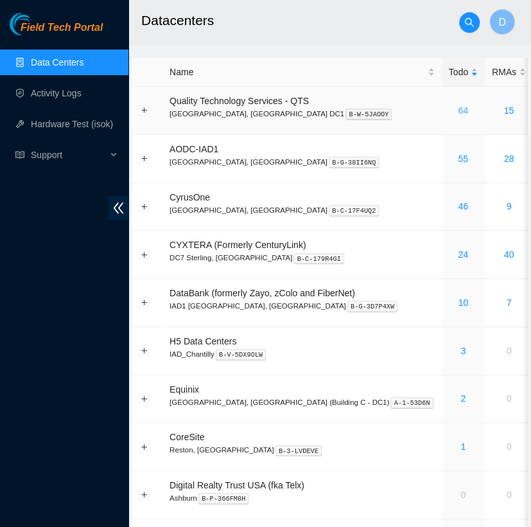
click at [458, 110] on link "64" at bounding box center [463, 110] width 10 height 10
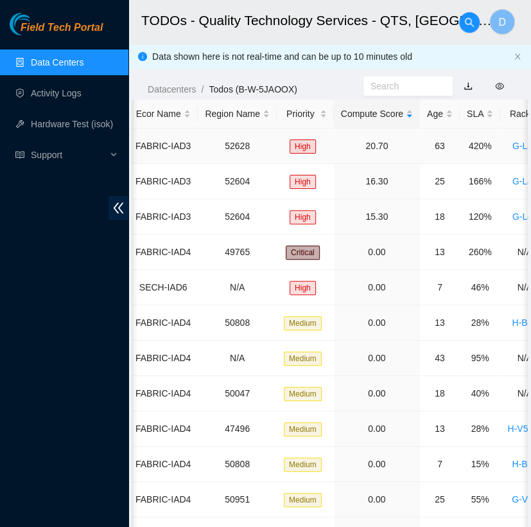
scroll to position [0, 171]
click at [468, 114] on div "SLA" at bounding box center [479, 114] width 26 height 14
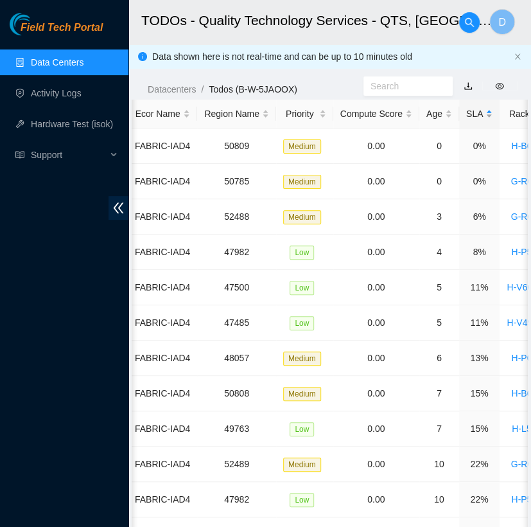
click at [468, 114] on div "SLA" at bounding box center [479, 114] width 26 height 14
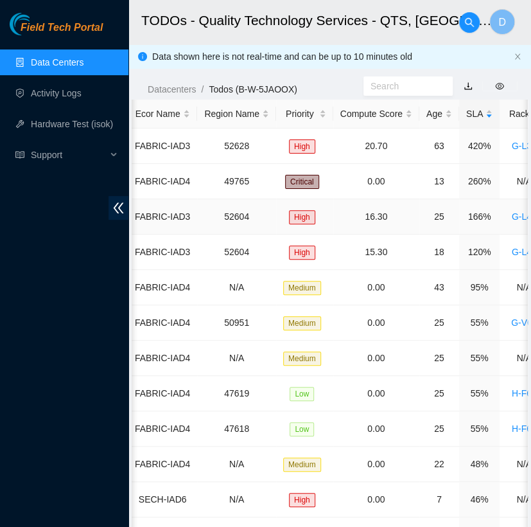
scroll to position [0, 0]
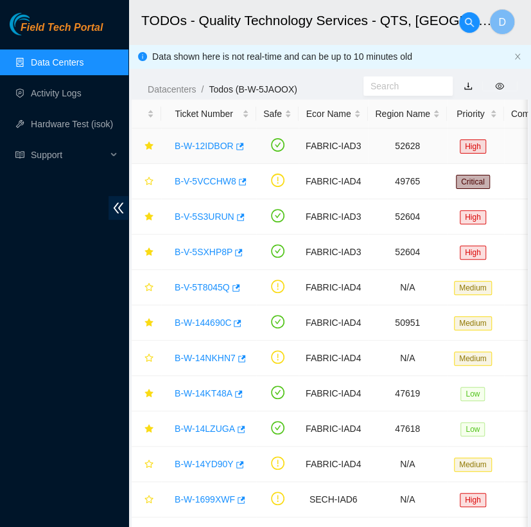
click at [200, 141] on link "B-W-12IDBOR" at bounding box center [204, 146] width 59 height 10
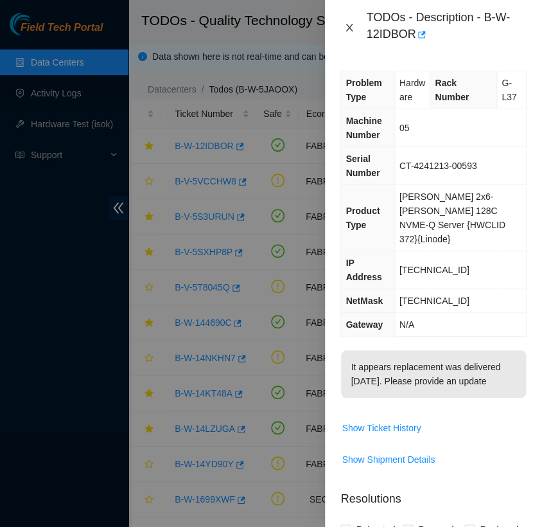
click at [350, 28] on icon "close" at bounding box center [349, 28] width 7 height 8
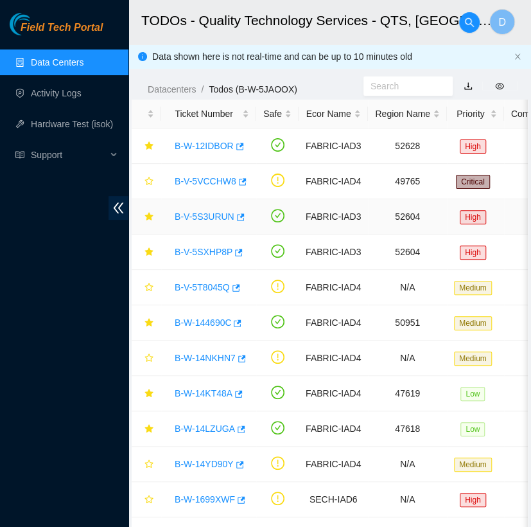
click at [211, 211] on link "B-V-5S3URUN" at bounding box center [205, 216] width 60 height 10
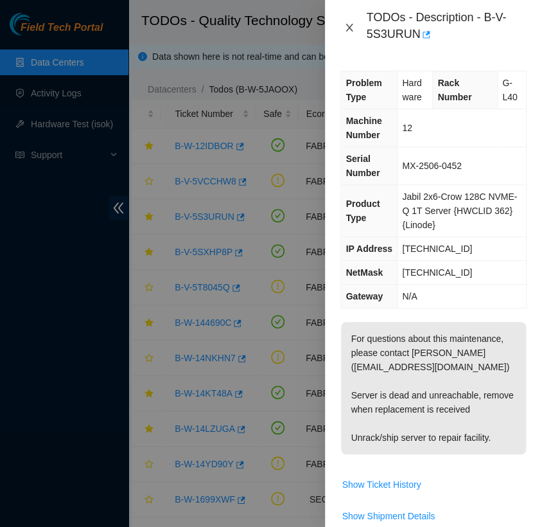
click at [350, 23] on icon "close" at bounding box center [349, 27] width 10 height 10
